Goal: Information Seeking & Learning: Learn about a topic

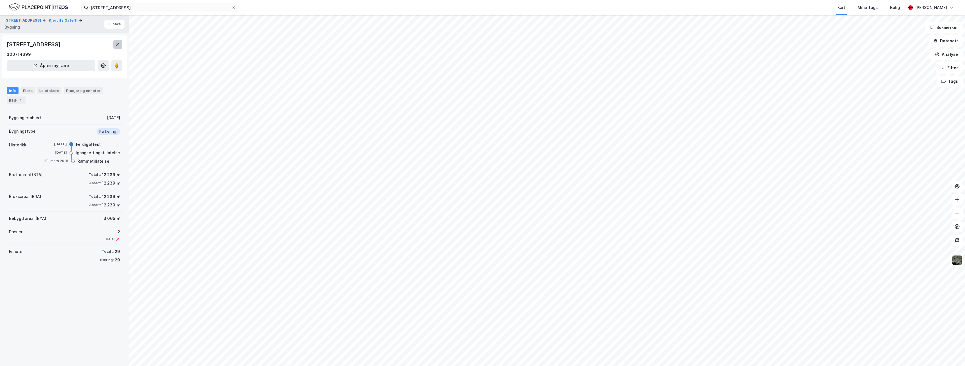
click at [115, 46] on button at bounding box center [117, 44] width 9 height 9
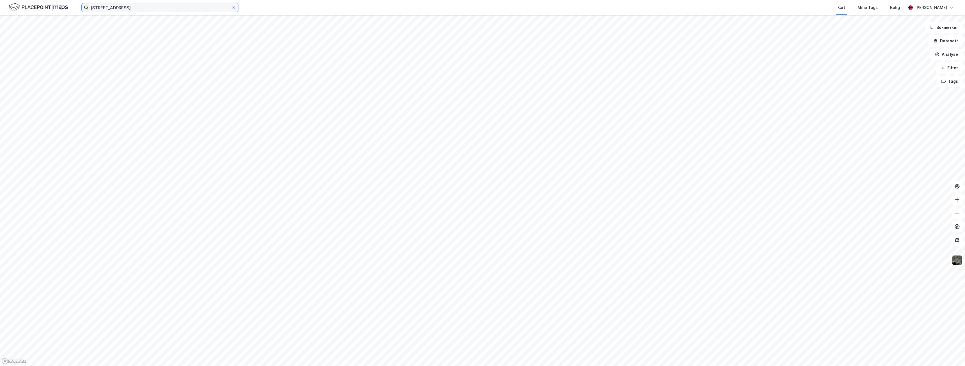
click at [157, 7] on input "[STREET_ADDRESS]" at bounding box center [159, 7] width 143 height 8
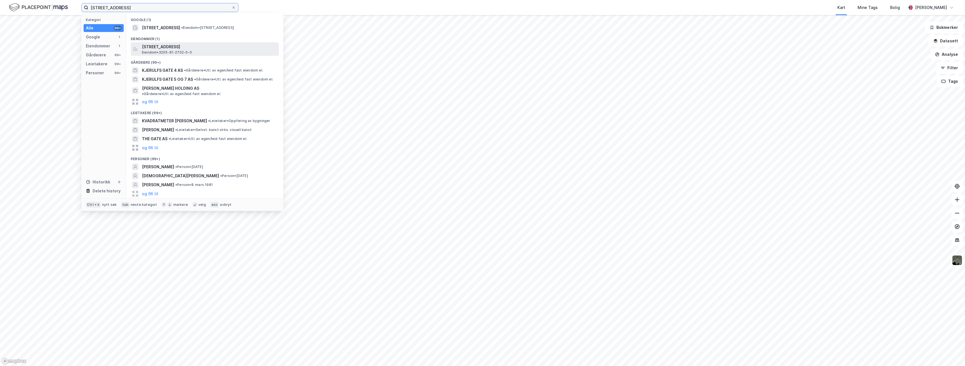
type input "[STREET_ADDRESS]"
click at [171, 54] on span "Eiendom • 3205-81-2702-0-0" at bounding box center [167, 52] width 50 height 4
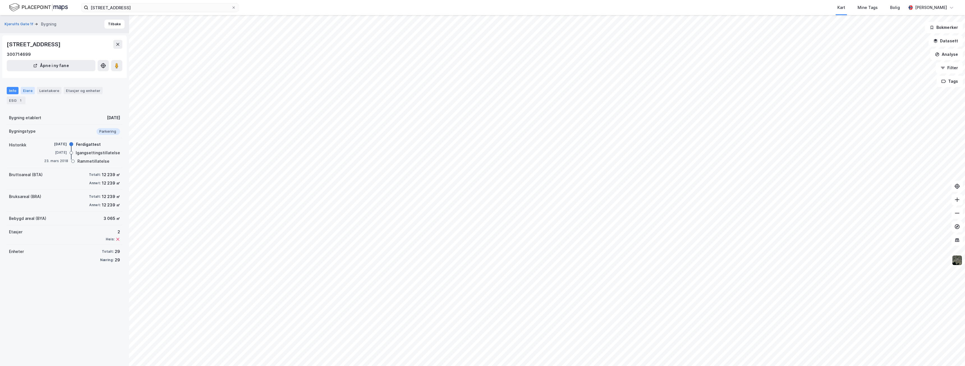
click at [27, 90] on div "Eiere" at bounding box center [28, 90] width 14 height 7
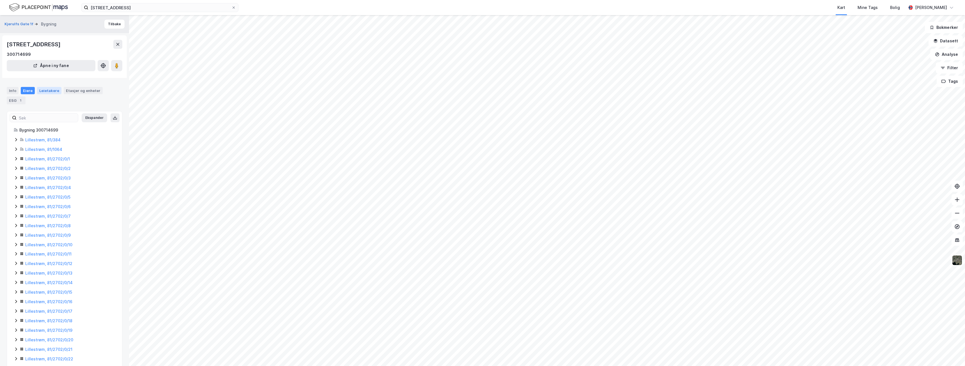
click at [47, 91] on div "Leietakere" at bounding box center [49, 90] width 24 height 7
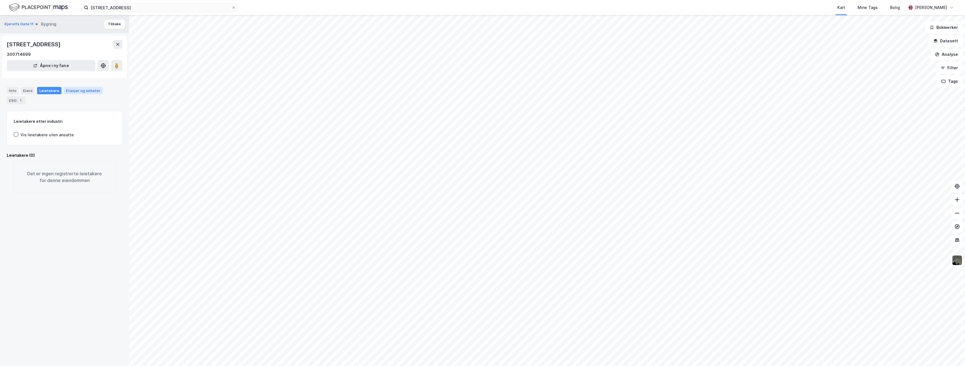
click at [84, 91] on div "Etasjer og enheter" at bounding box center [83, 90] width 35 height 5
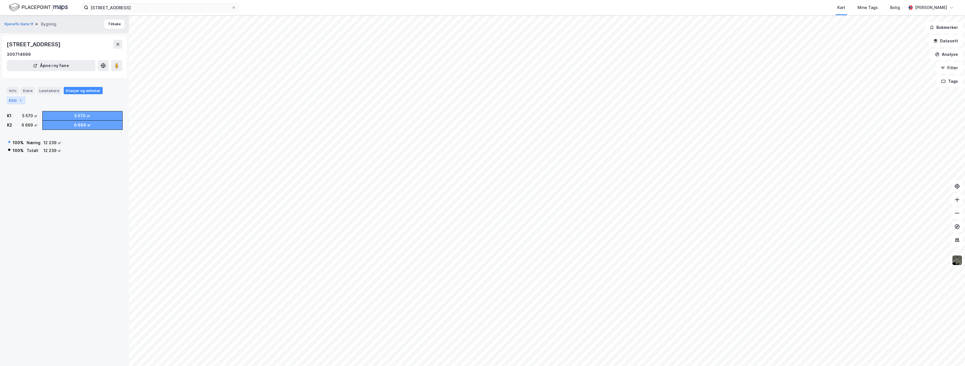
click at [18, 100] on div "1" at bounding box center [21, 101] width 6 height 6
